Goal: Information Seeking & Learning: Check status

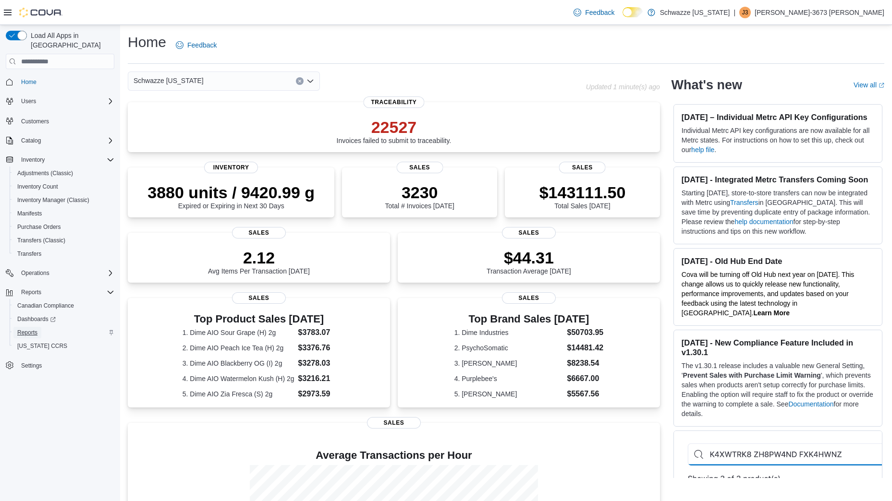
click at [27, 329] on span "Reports" at bounding box center [27, 333] width 20 height 8
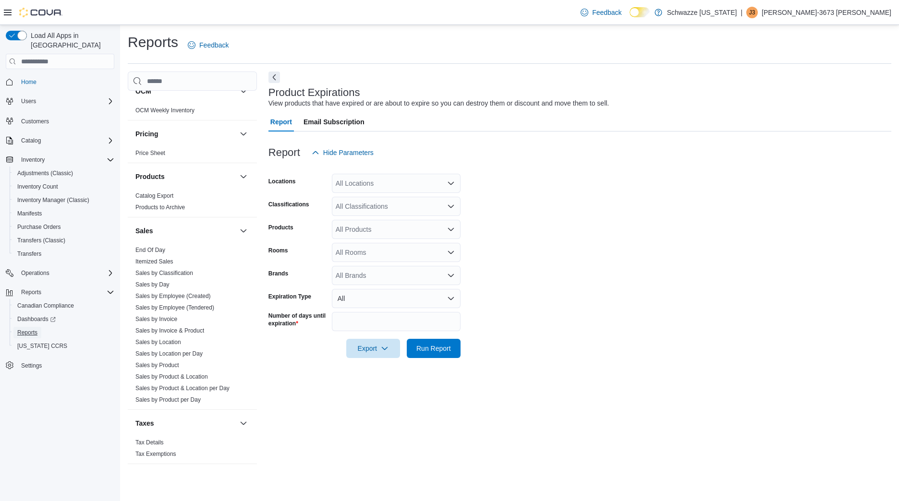
scroll to position [543, 0]
click at [175, 323] on span "Sales by Invoice" at bounding box center [156, 319] width 42 height 8
click at [192, 307] on link "Sales by Employee (Tendered)" at bounding box center [174, 307] width 79 height 7
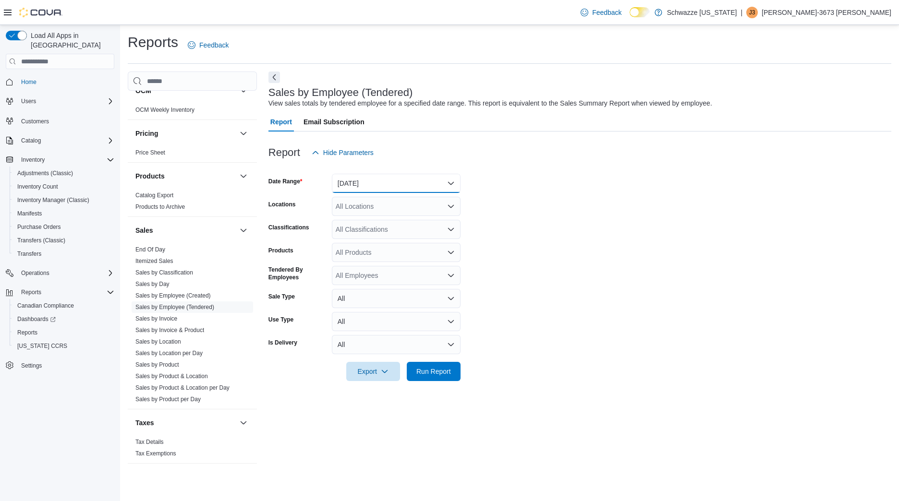
click at [360, 180] on button "Yesterday" at bounding box center [396, 183] width 129 height 19
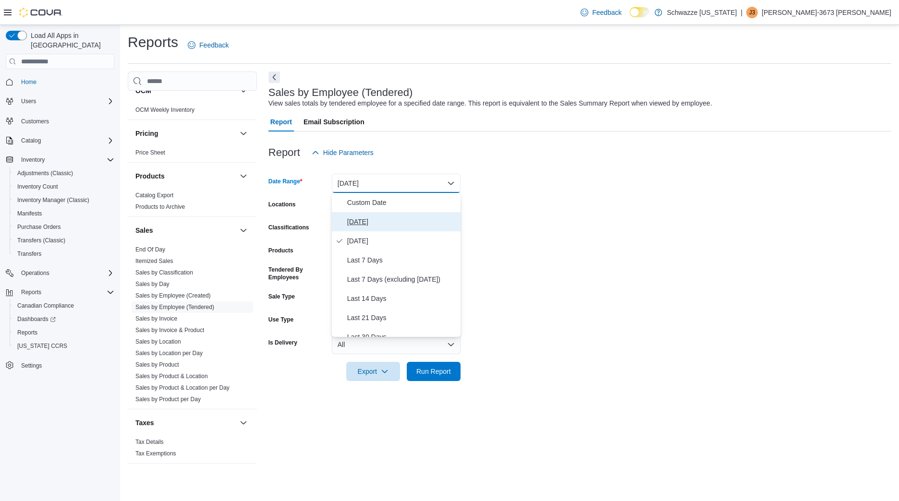
click at [367, 220] on span "Today" at bounding box center [402, 222] width 110 height 12
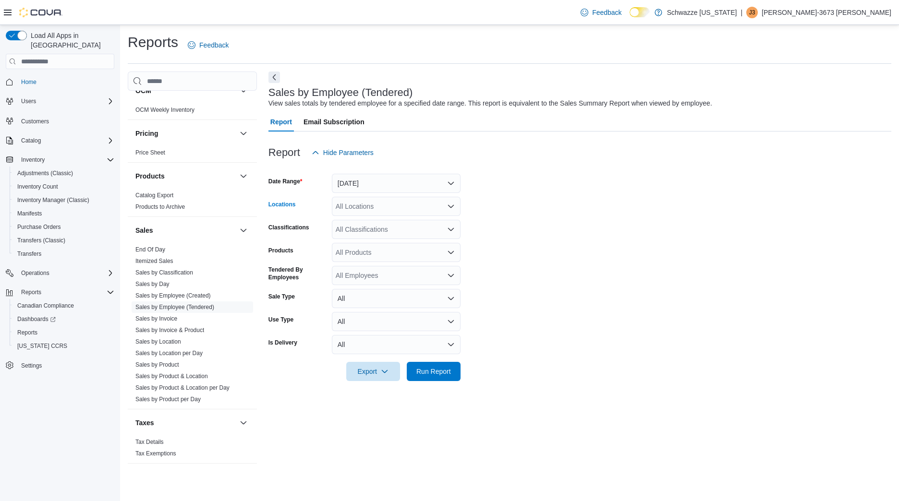
click at [365, 213] on div "All Locations" at bounding box center [396, 206] width 129 height 19
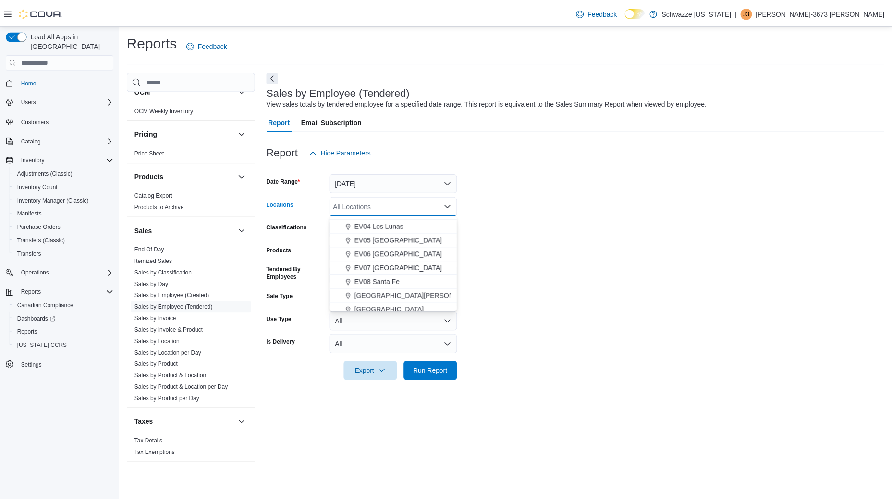
scroll to position [69, 0]
click at [374, 279] on span "EV08 Santa Fe" at bounding box center [380, 280] width 46 height 10
click at [437, 378] on span "Run Report" at bounding box center [434, 371] width 42 height 19
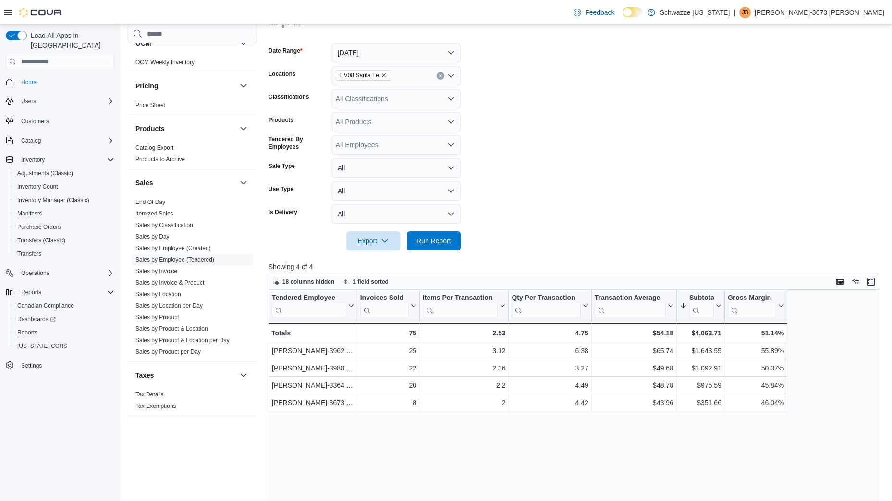
scroll to position [131, 0]
